Goal: Task Accomplishment & Management: Manage account settings

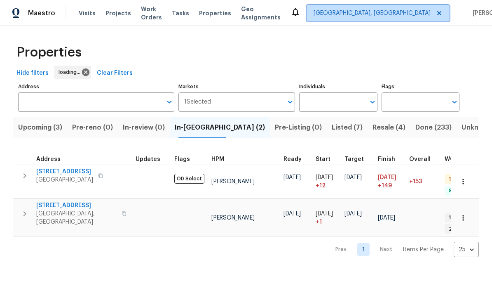
click at [376, 9] on span "[GEOGRAPHIC_DATA], [GEOGRAPHIC_DATA]" at bounding box center [378, 13] width 143 height 16
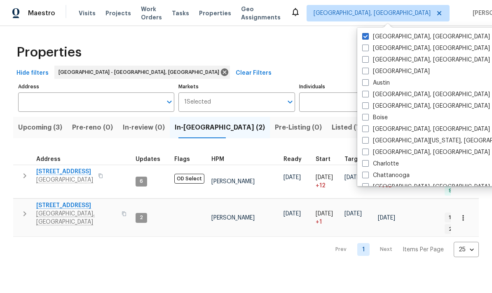
click at [365, 102] on span at bounding box center [365, 105] width 7 height 7
click at [365, 102] on input "[GEOGRAPHIC_DATA], [GEOGRAPHIC_DATA]" at bounding box center [364, 104] width 5 height 5
checkbox input "true"
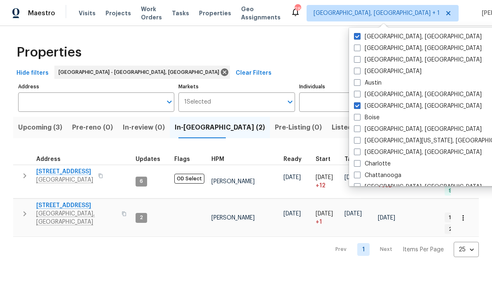
click at [358, 34] on span at bounding box center [357, 36] width 7 height 7
click at [358, 34] on input "[GEOGRAPHIC_DATA], [GEOGRAPHIC_DATA]" at bounding box center [356, 35] width 5 height 5
checkbox input "false"
click at [84, 14] on span "Visits" at bounding box center [87, 13] width 17 height 8
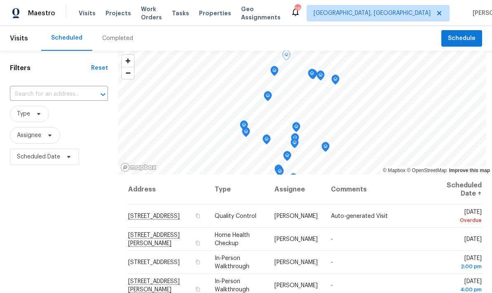
click at [0, 0] on icon at bounding box center [0, 0] width 0 height 0
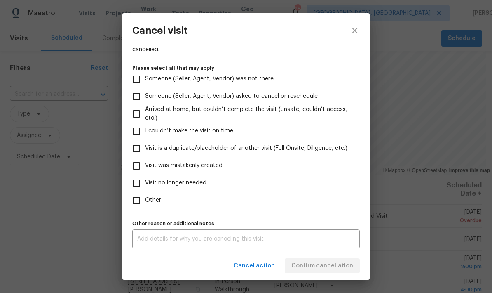
scroll to position [75, 0]
click at [138, 180] on input "Visit no longer needed" at bounding box center [136, 182] width 17 height 17
checkbox input "true"
click at [160, 239] on textarea at bounding box center [246, 239] width 218 height 6
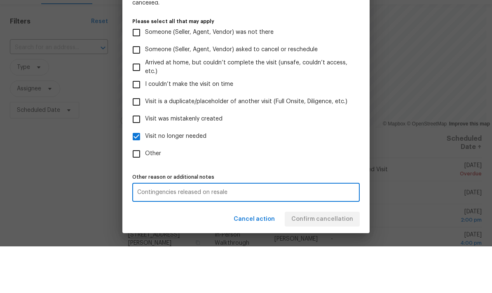
scroll to position [22, 0]
type textarea "Contingencies released on resale"
click at [206, 251] on div "Cancel action Confirm cancellation" at bounding box center [245, 265] width 247 height 28
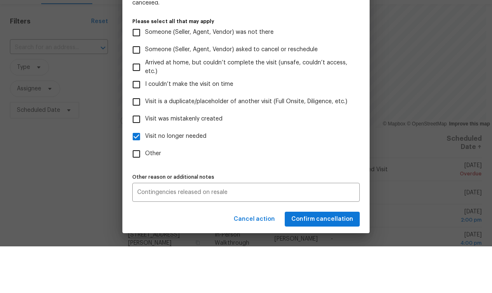
scroll to position [33, 0]
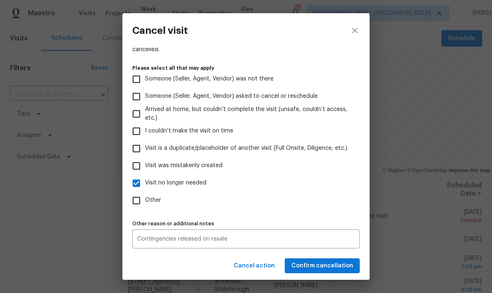
click at [315, 220] on div "Other reason or additional notes Contingencies released on resale x Other reaso…" at bounding box center [245, 233] width 227 height 30
click at [317, 271] on button "Confirm cancellation" at bounding box center [322, 265] width 75 height 15
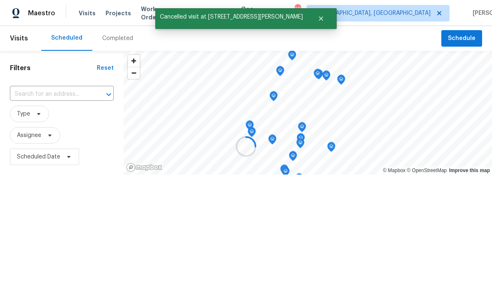
scroll to position [0, 0]
